Goal: Information Seeking & Learning: Learn about a topic

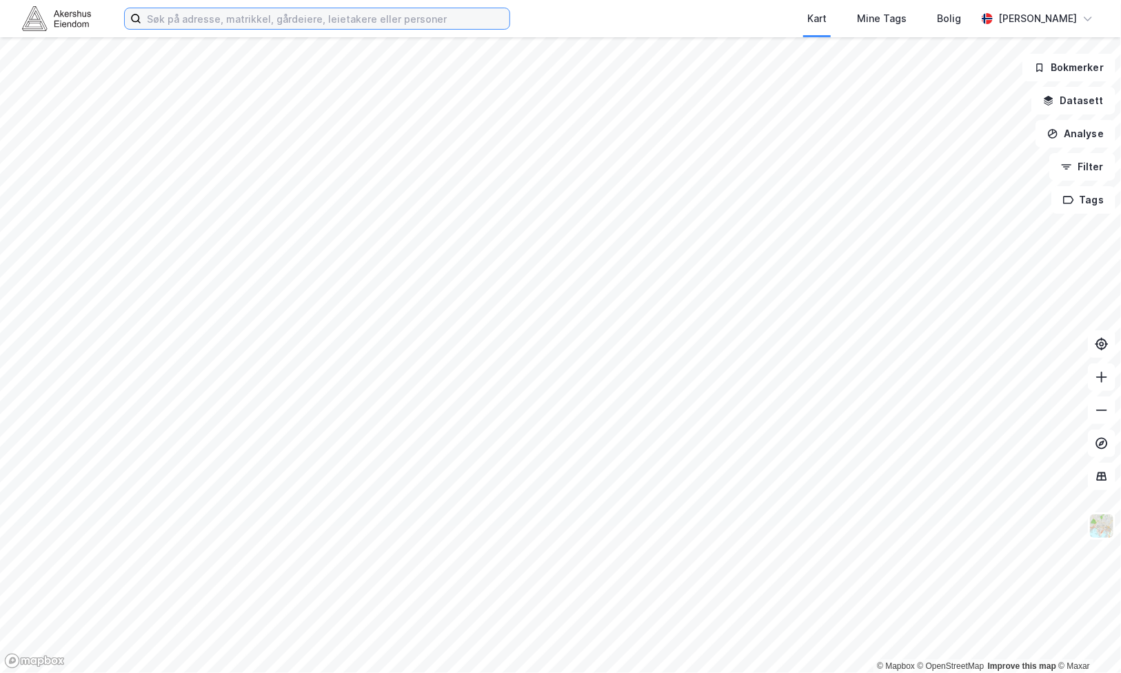
click at [232, 18] on input at bounding box center [325, 18] width 368 height 21
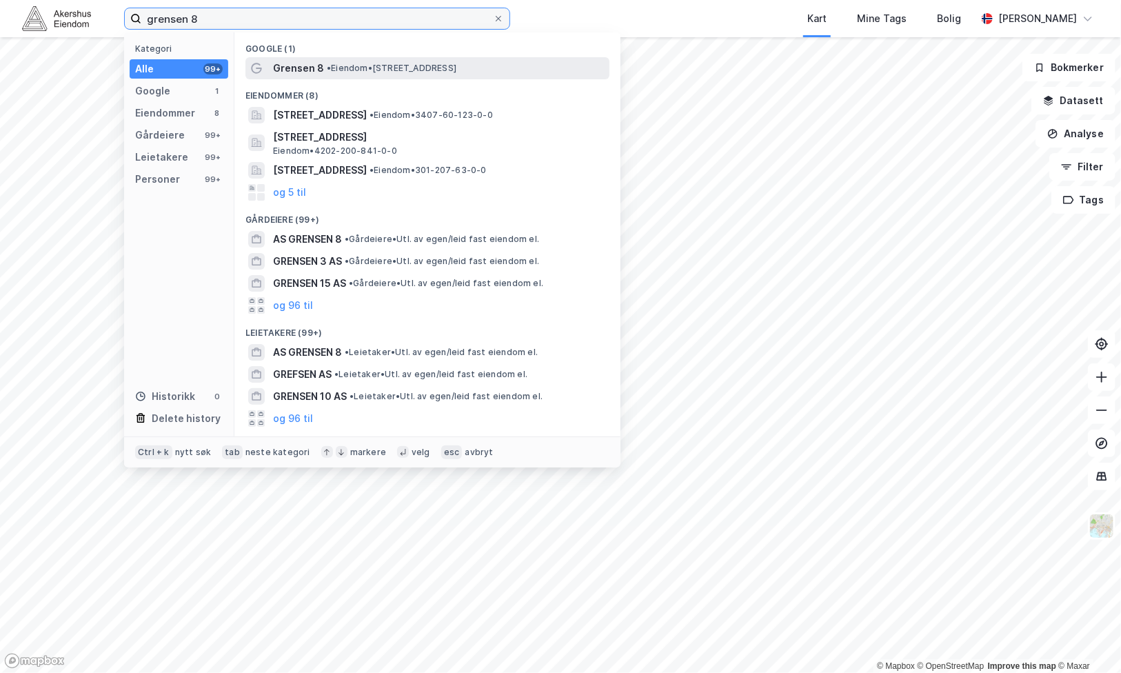
type input "grensen 8"
click at [327, 65] on span "•" at bounding box center [329, 68] width 4 height 10
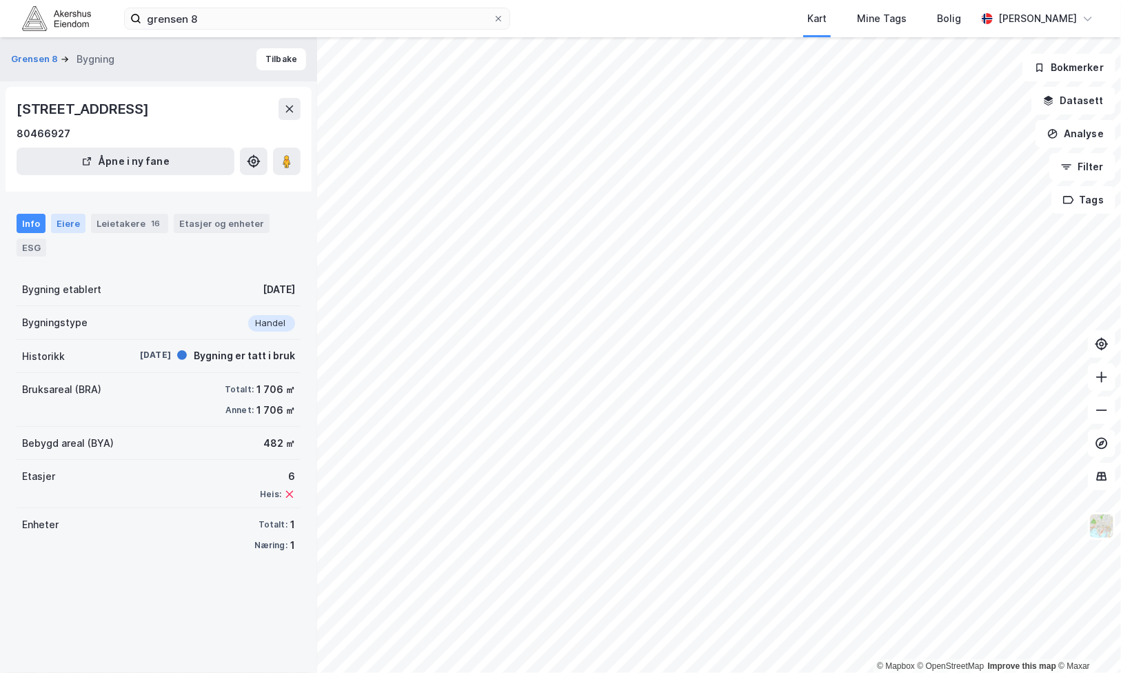
click at [72, 223] on div "Eiere" at bounding box center [68, 223] width 34 height 19
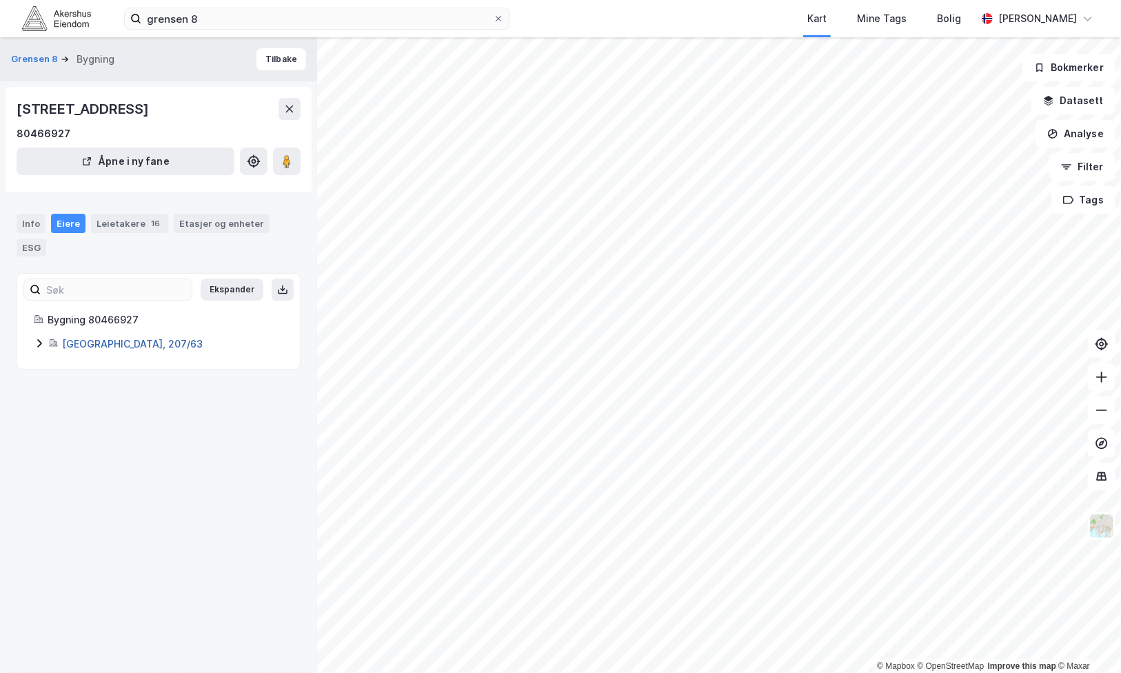
click at [91, 343] on link "[GEOGRAPHIC_DATA], 207/63" at bounding box center [132, 344] width 141 height 12
